Goal: Task Accomplishment & Management: Use online tool/utility

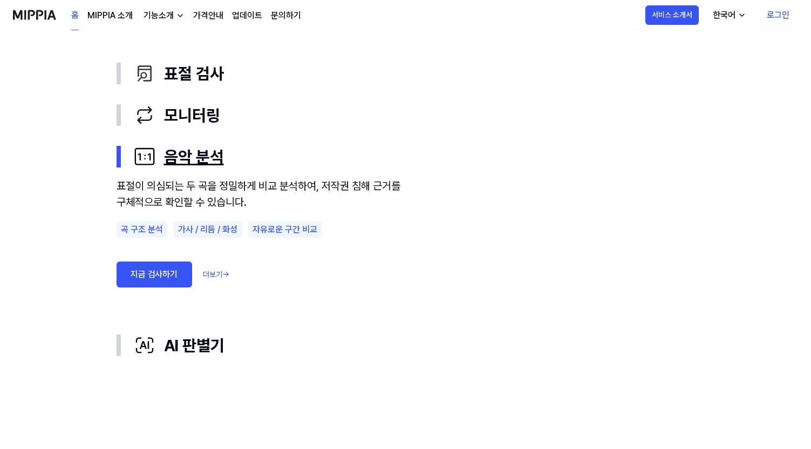
scroll to position [594, 0]
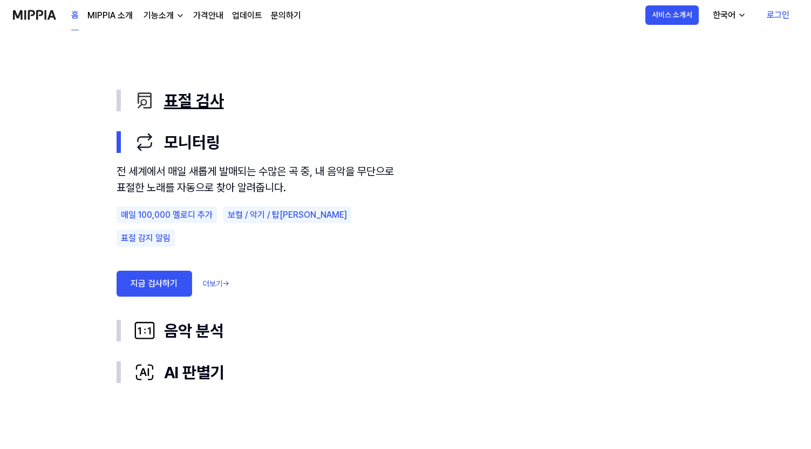
click at [219, 104] on div "표절 검사" at bounding box center [414, 101] width 561 height 24
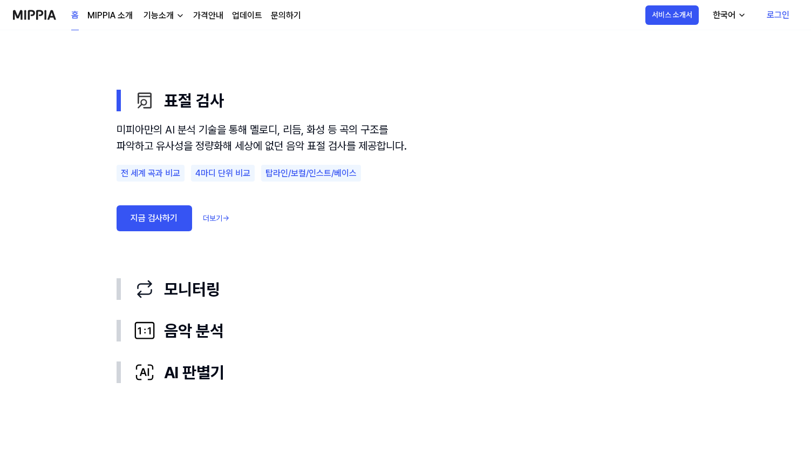
click at [158, 231] on link "지금 검사하기" at bounding box center [155, 218] width 76 height 26
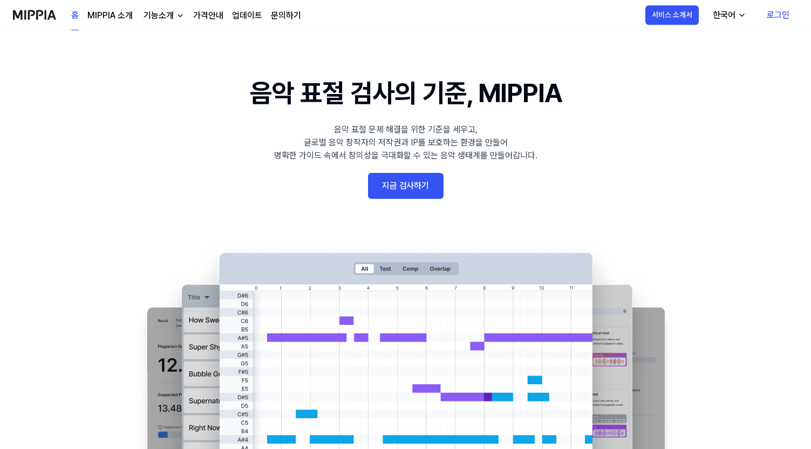
scroll to position [594, 0]
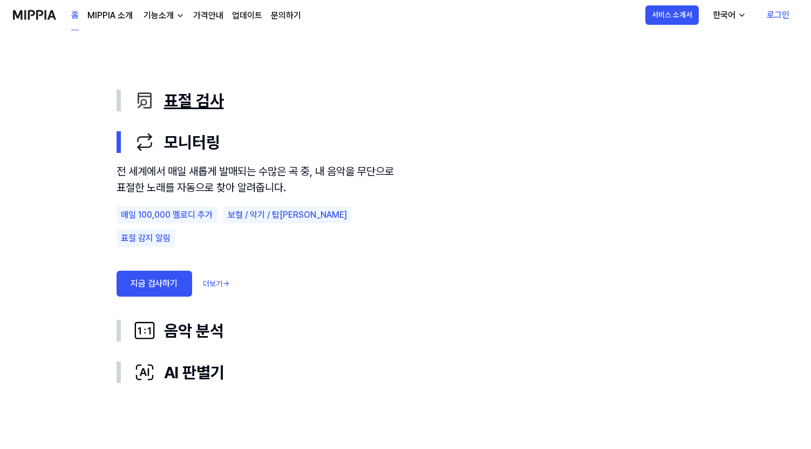
click at [236, 102] on div "표절 검사" at bounding box center [414, 101] width 561 height 24
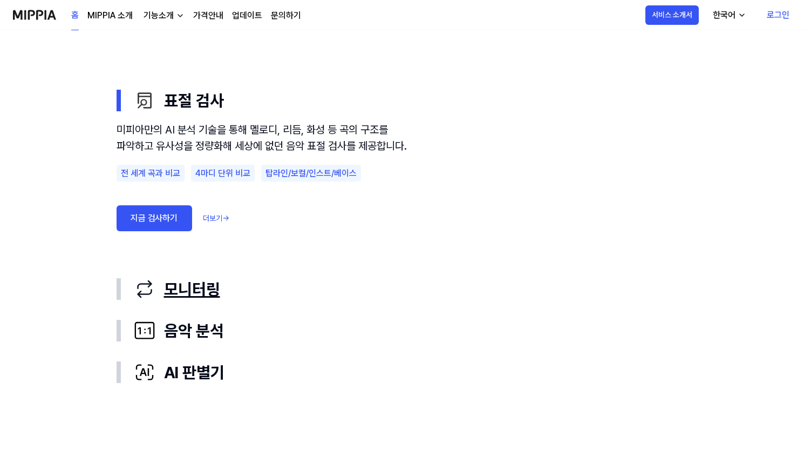
click at [329, 296] on div "모니터링" at bounding box center [414, 289] width 561 height 24
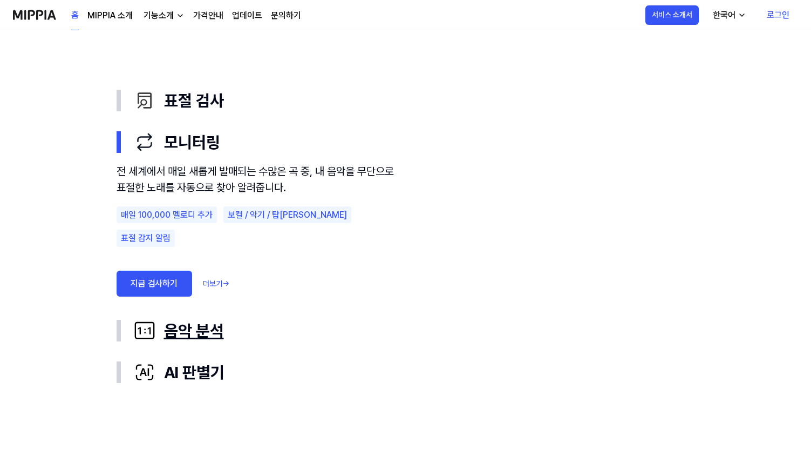
click at [317, 319] on div "음악 분석" at bounding box center [414, 331] width 561 height 24
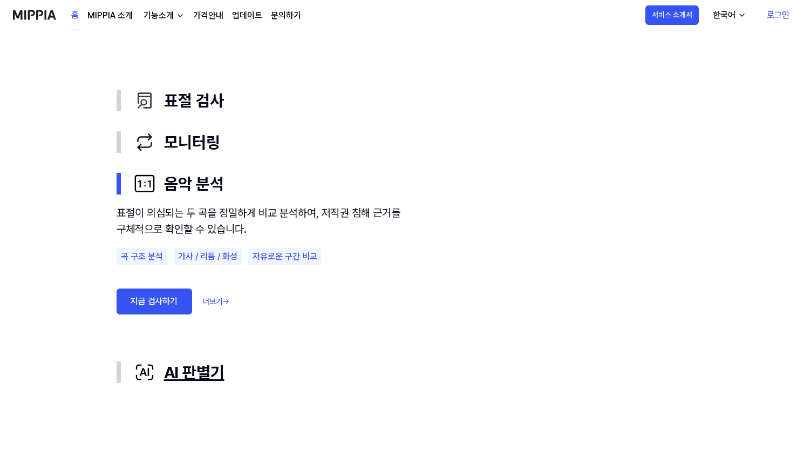
drag, startPoint x: 310, startPoint y: 364, endPoint x: 309, endPoint y: 373, distance: 8.7
click at [309, 371] on div "AI 판별기" at bounding box center [414, 372] width 561 height 24
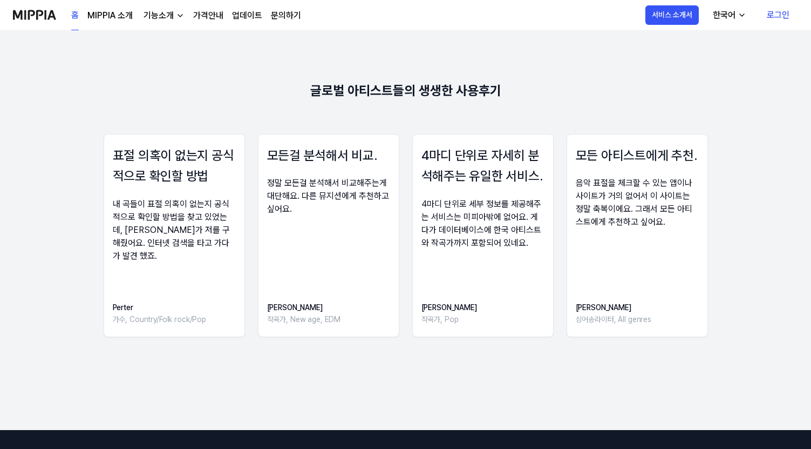
scroll to position [1512, 0]
